Goal: Information Seeking & Learning: Understand process/instructions

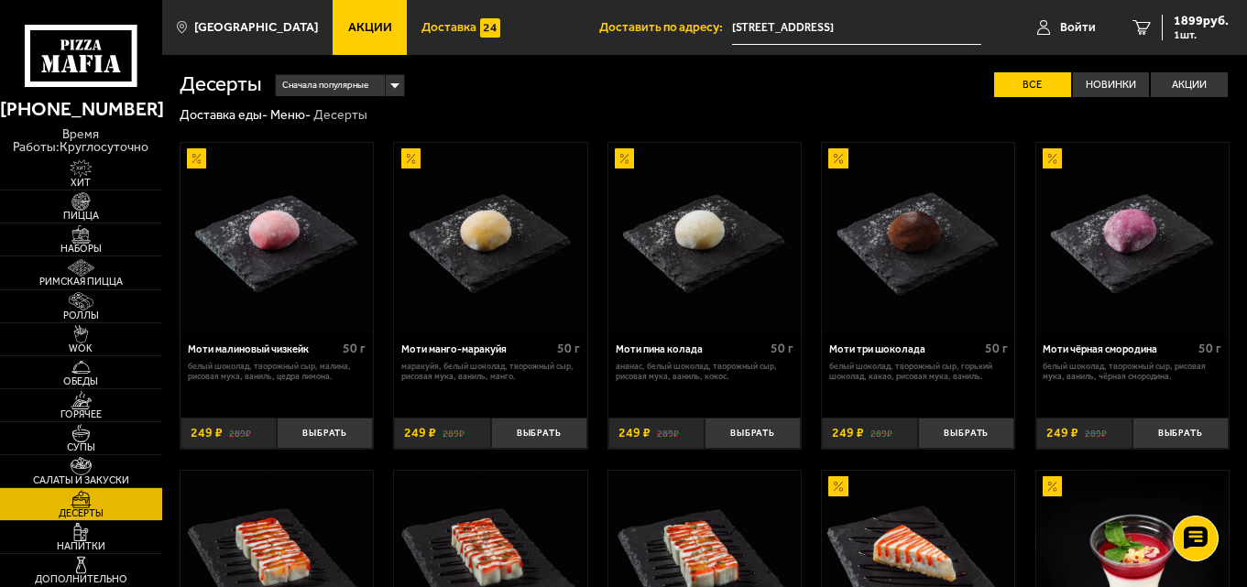
click at [421, 21] on span "Доставка" at bounding box center [448, 27] width 55 height 13
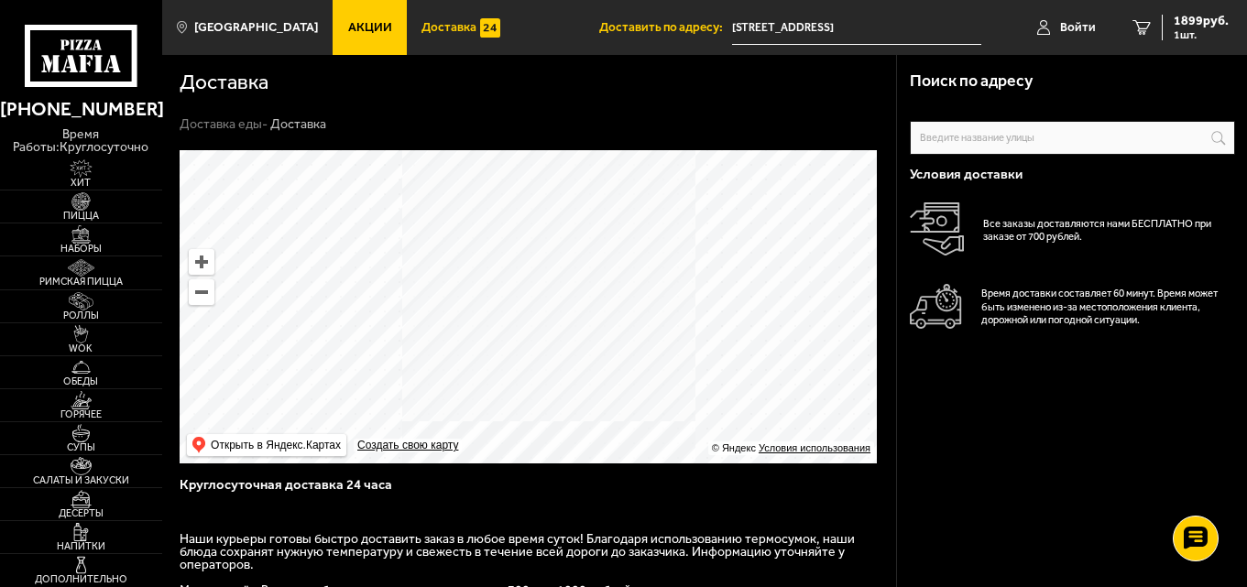
click at [421, 24] on span "Доставка" at bounding box center [448, 27] width 55 height 13
click at [333, 16] on link "Акции" at bounding box center [370, 27] width 74 height 55
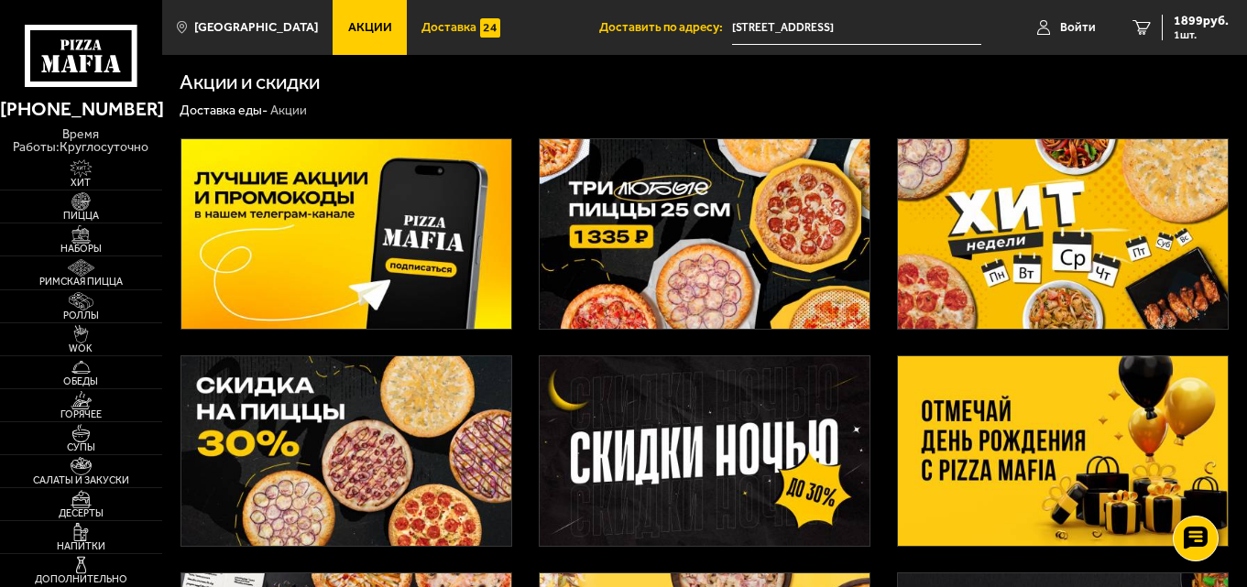
click at [422, 26] on span "Доставка" at bounding box center [448, 27] width 55 height 13
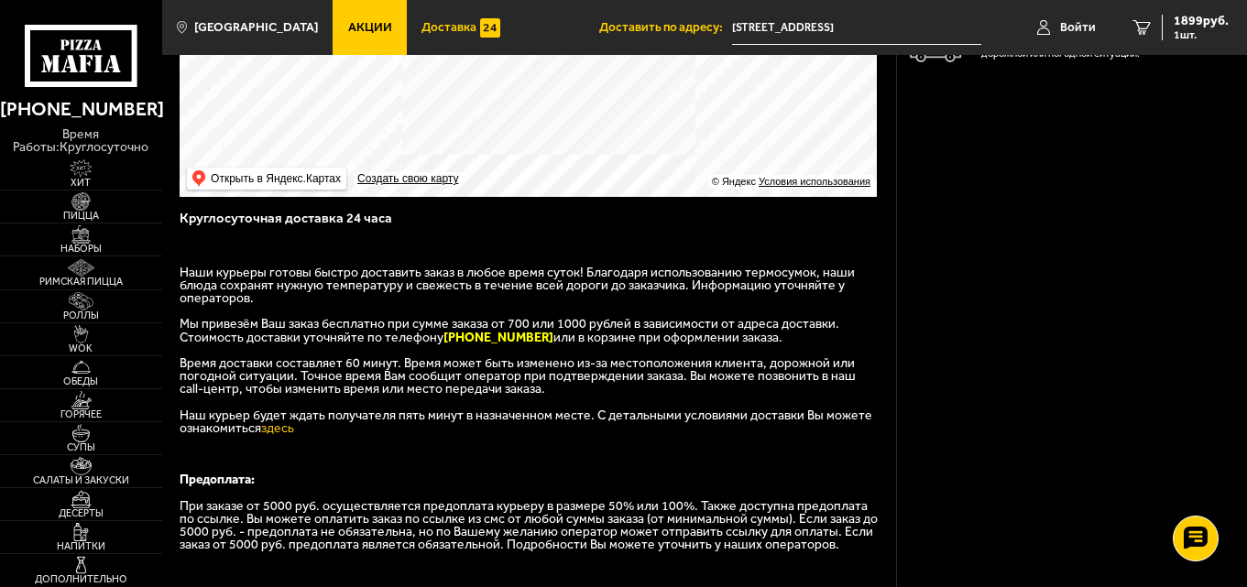
scroll to position [275, 0]
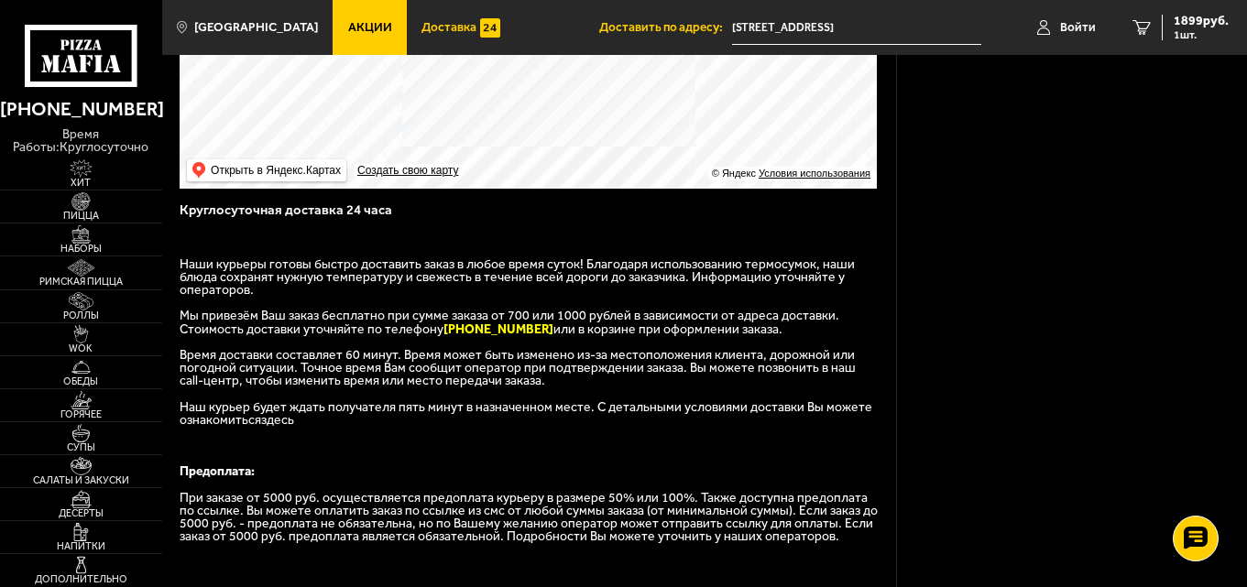
click at [287, 424] on link "здесь" at bounding box center [277, 420] width 33 height 16
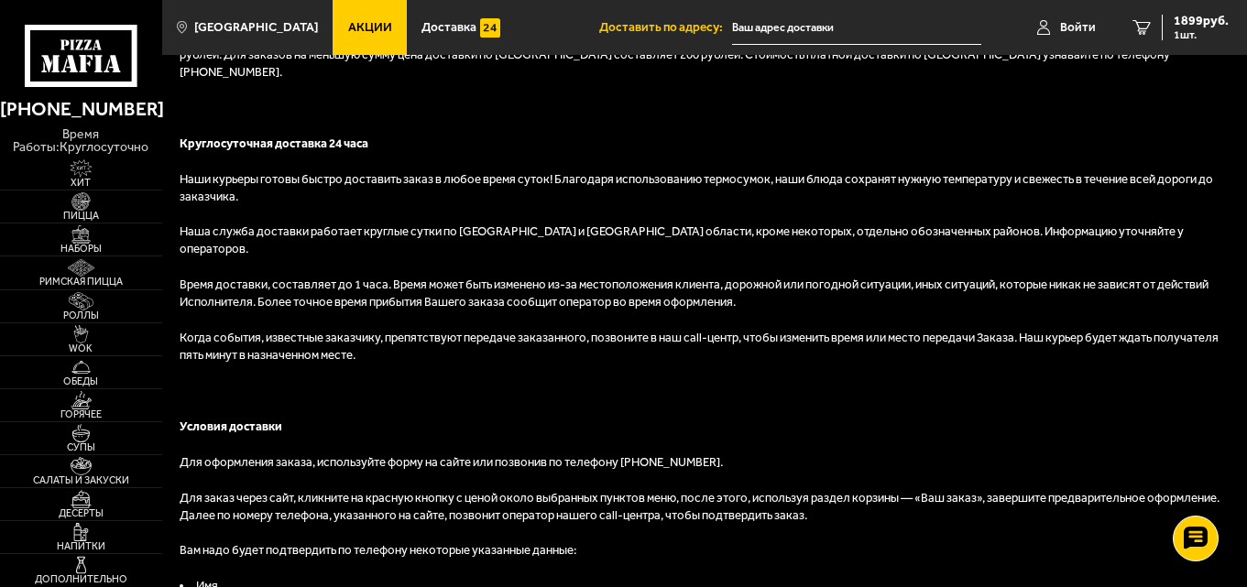
scroll to position [125, 0]
